Goal: Obtain resource: Download file/media

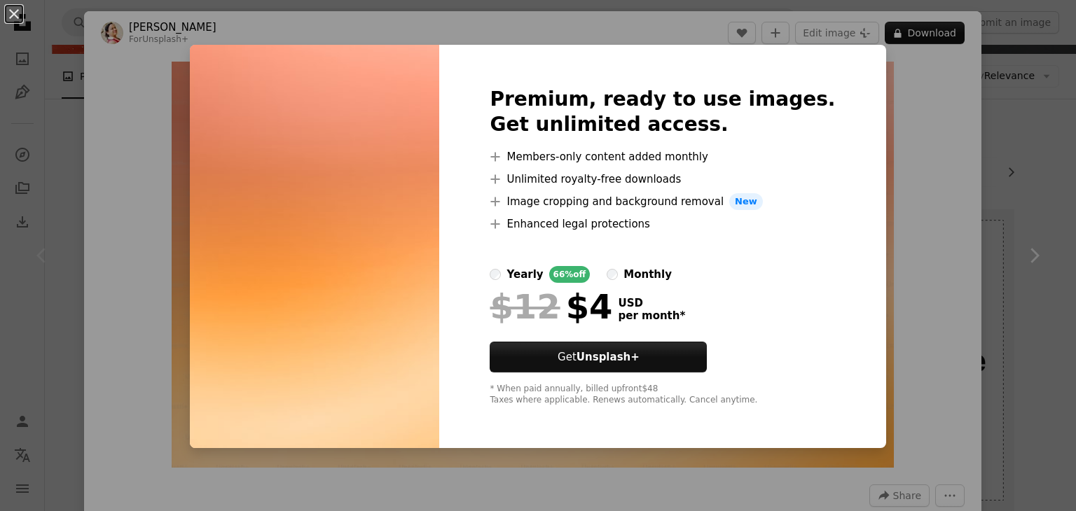
scroll to position [140, 0]
click at [398, 138] on img at bounding box center [314, 246] width 249 height 403
click at [244, 146] on img at bounding box center [314, 246] width 249 height 403
click at [120, 93] on div "An X shape Premium, ready to use images. Get unlimited access. A plus sign Memb…" at bounding box center [538, 255] width 1076 height 511
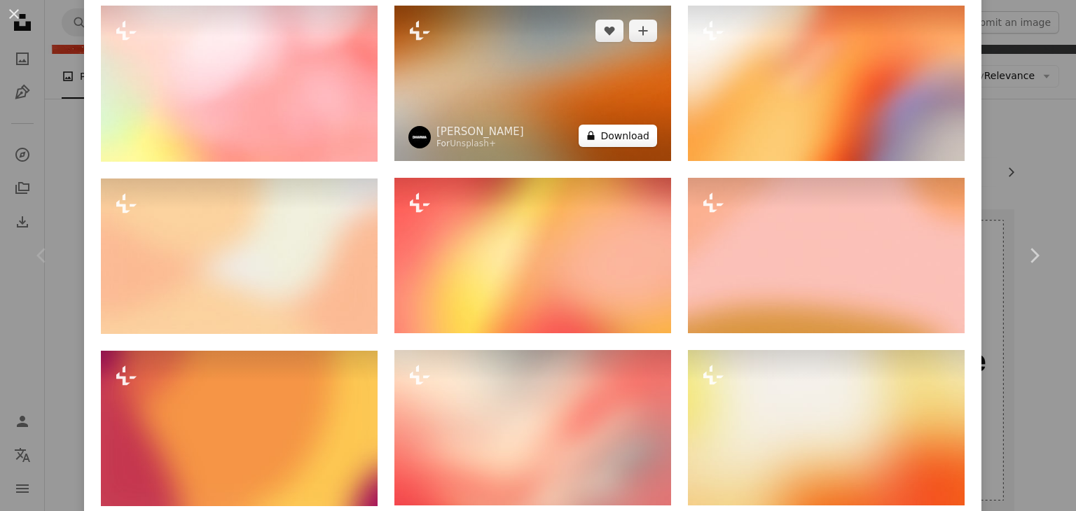
scroll to position [1121, 0]
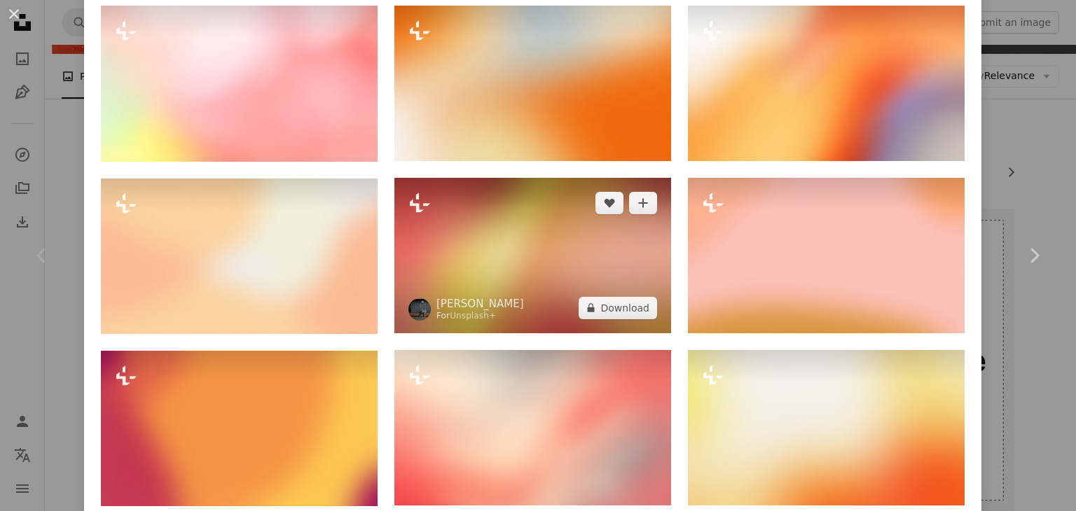
click at [519, 285] on img at bounding box center [532, 255] width 277 height 155
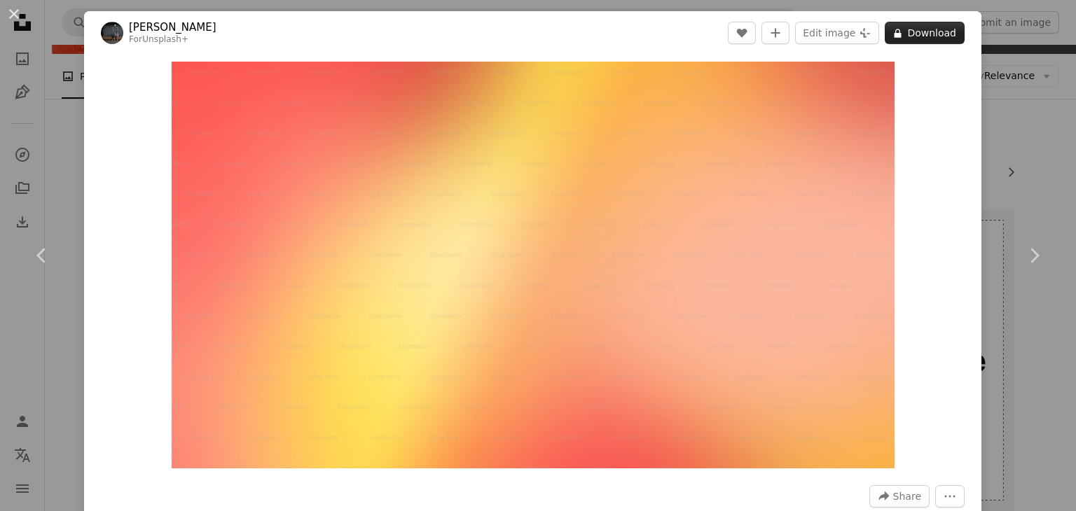
click at [918, 40] on button "A lock Download" at bounding box center [925, 33] width 80 height 22
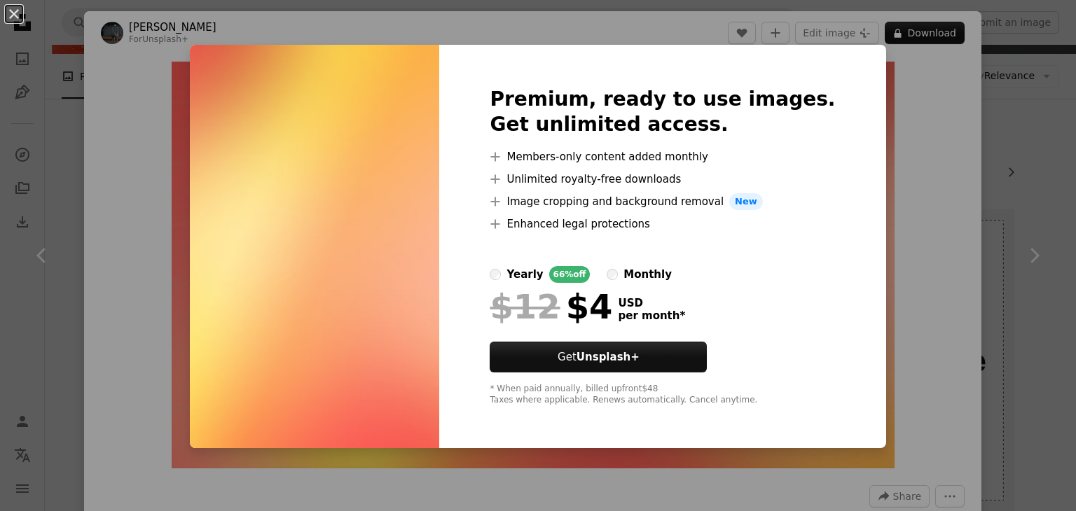
click at [305, 94] on img at bounding box center [314, 246] width 249 height 403
